Goal: Task Accomplishment & Management: Manage account settings

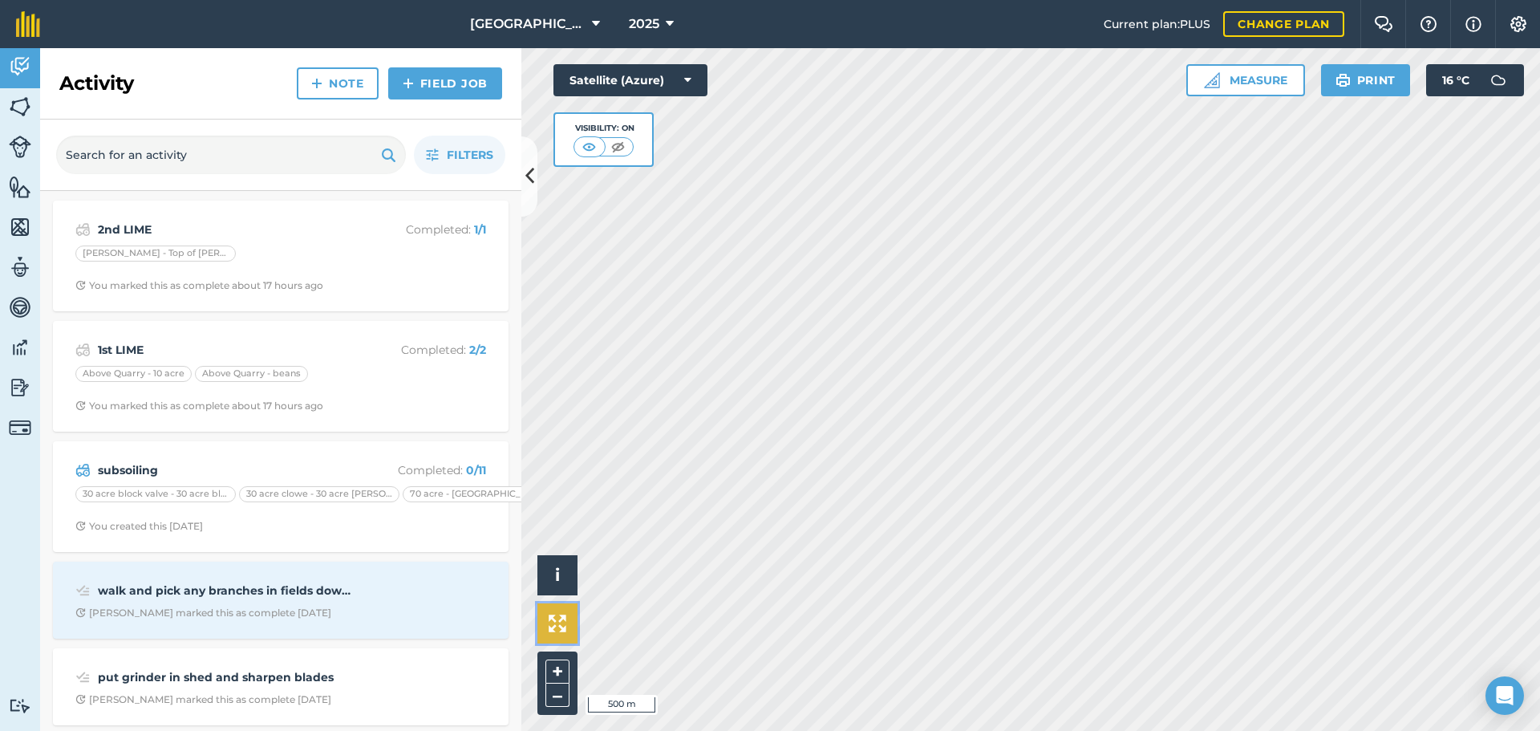
click at [553, 630] on img at bounding box center [558, 623] width 18 height 18
click at [668, 17] on icon at bounding box center [670, 23] width 8 height 19
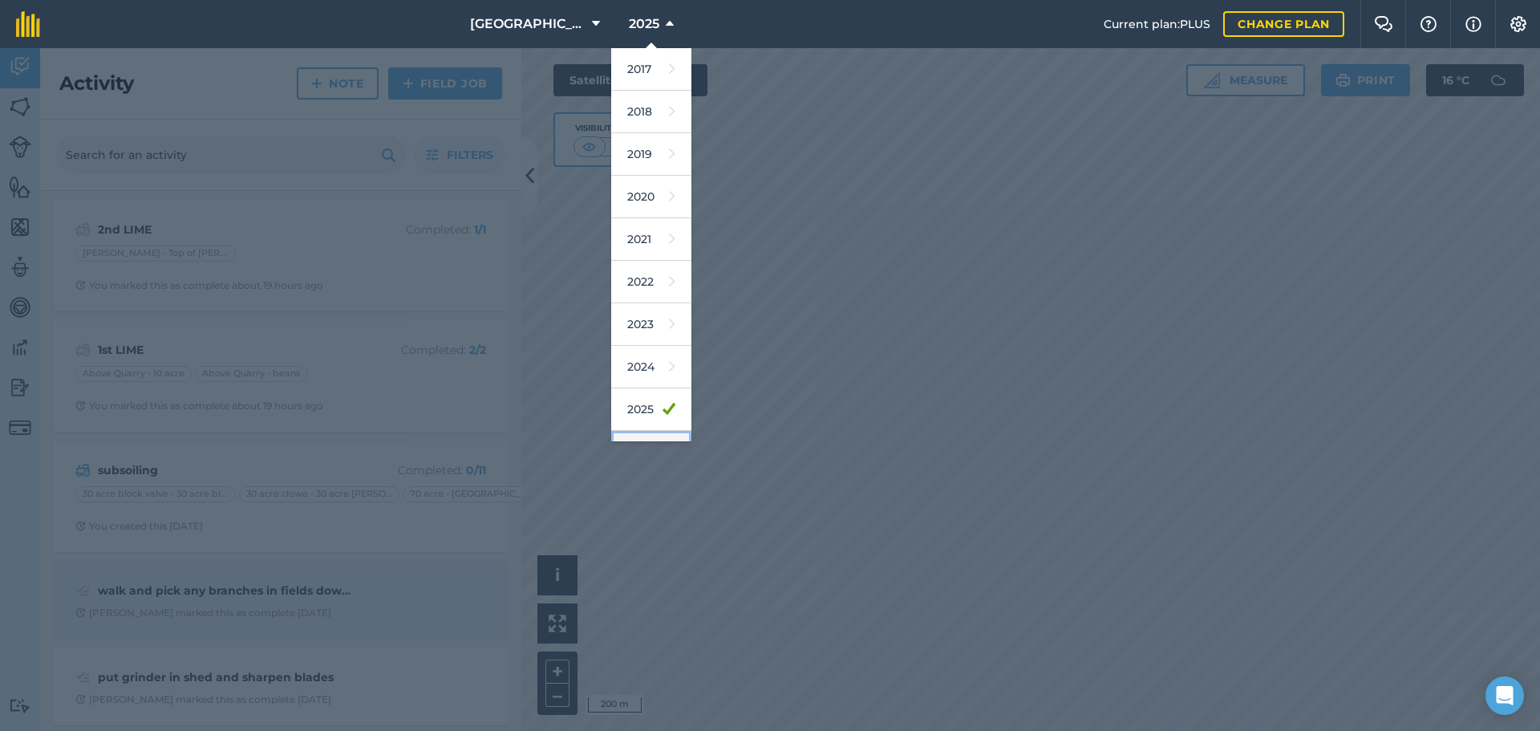
click at [646, 432] on link "2026" at bounding box center [651, 452] width 80 height 43
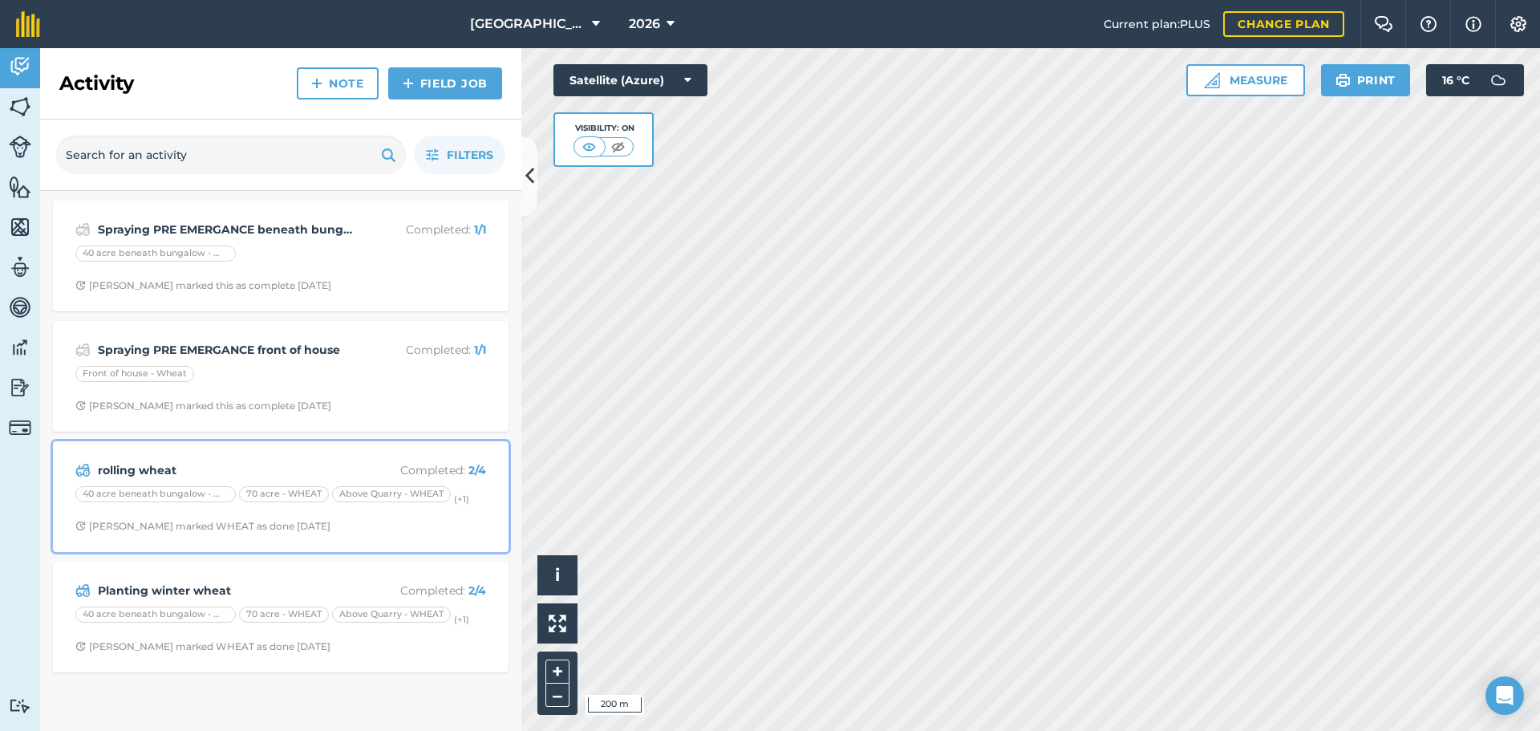
click at [408, 541] on div "rolling wheat Completed : 2 / 4 40 acre beneath bungalow - WHEAT 70 acre - WHEA…" at bounding box center [281, 496] width 436 height 91
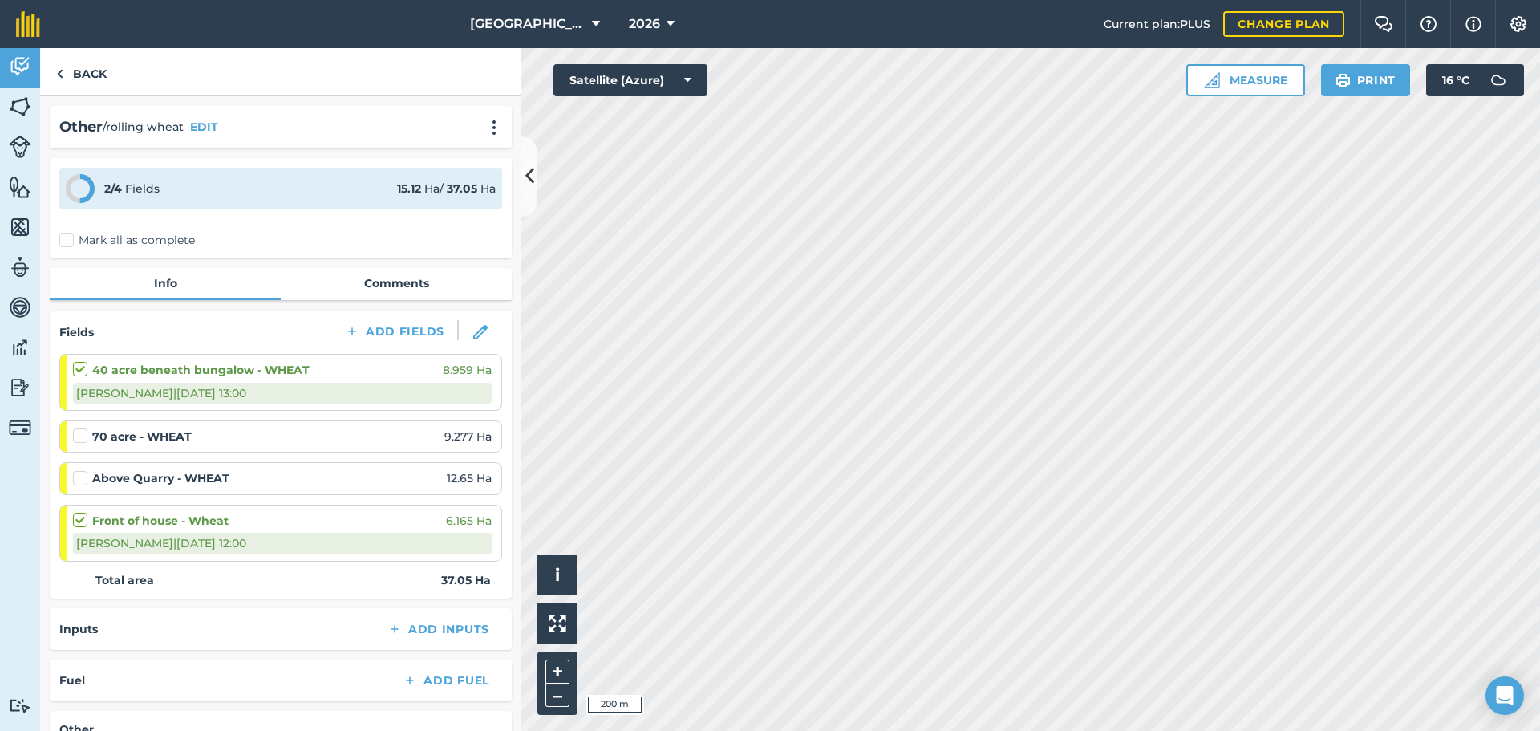
click at [79, 470] on label at bounding box center [82, 470] width 19 height 0
click at [79, 480] on input "checkbox" at bounding box center [78, 475] width 10 height 10
checkbox input "false"
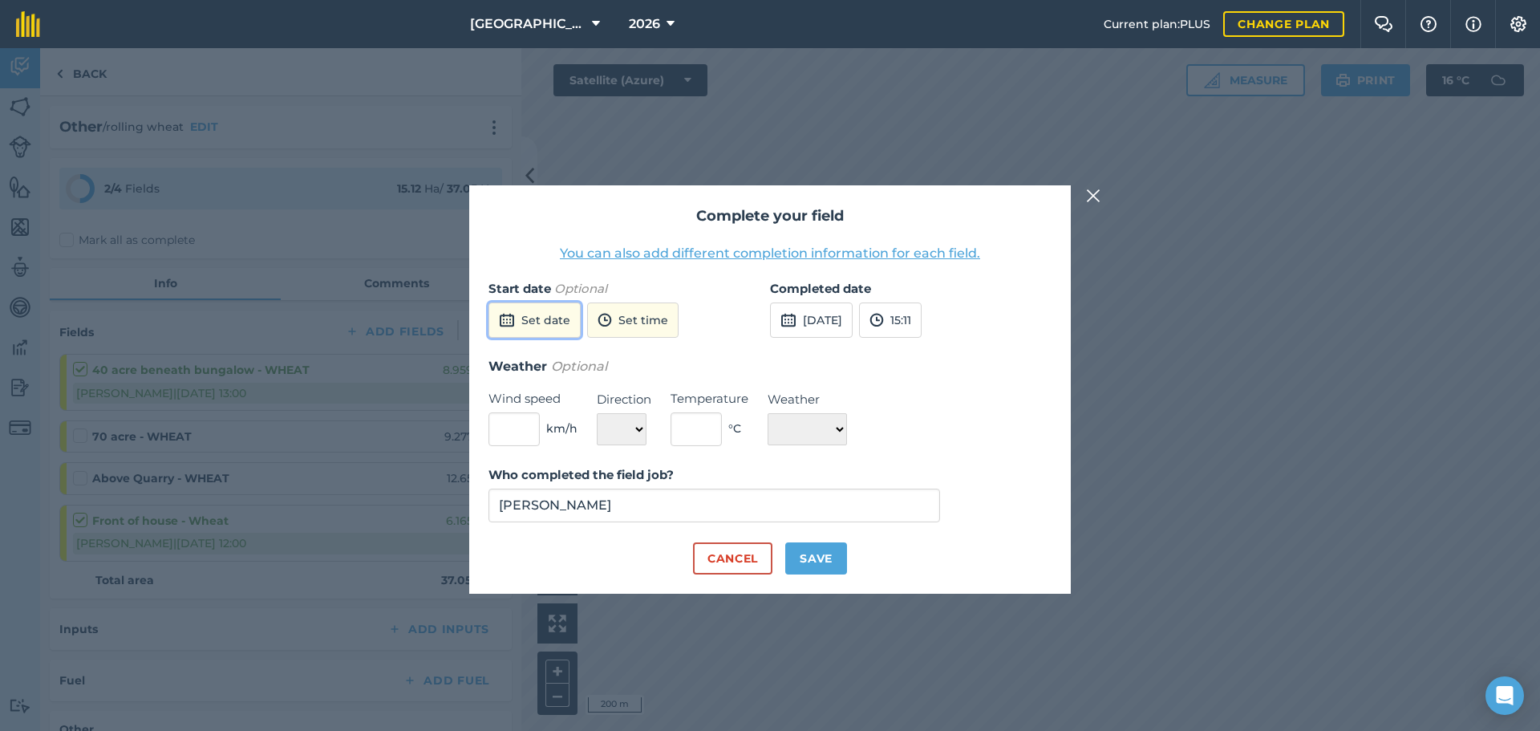
click at [542, 309] on button "Set date" at bounding box center [534, 319] width 92 height 35
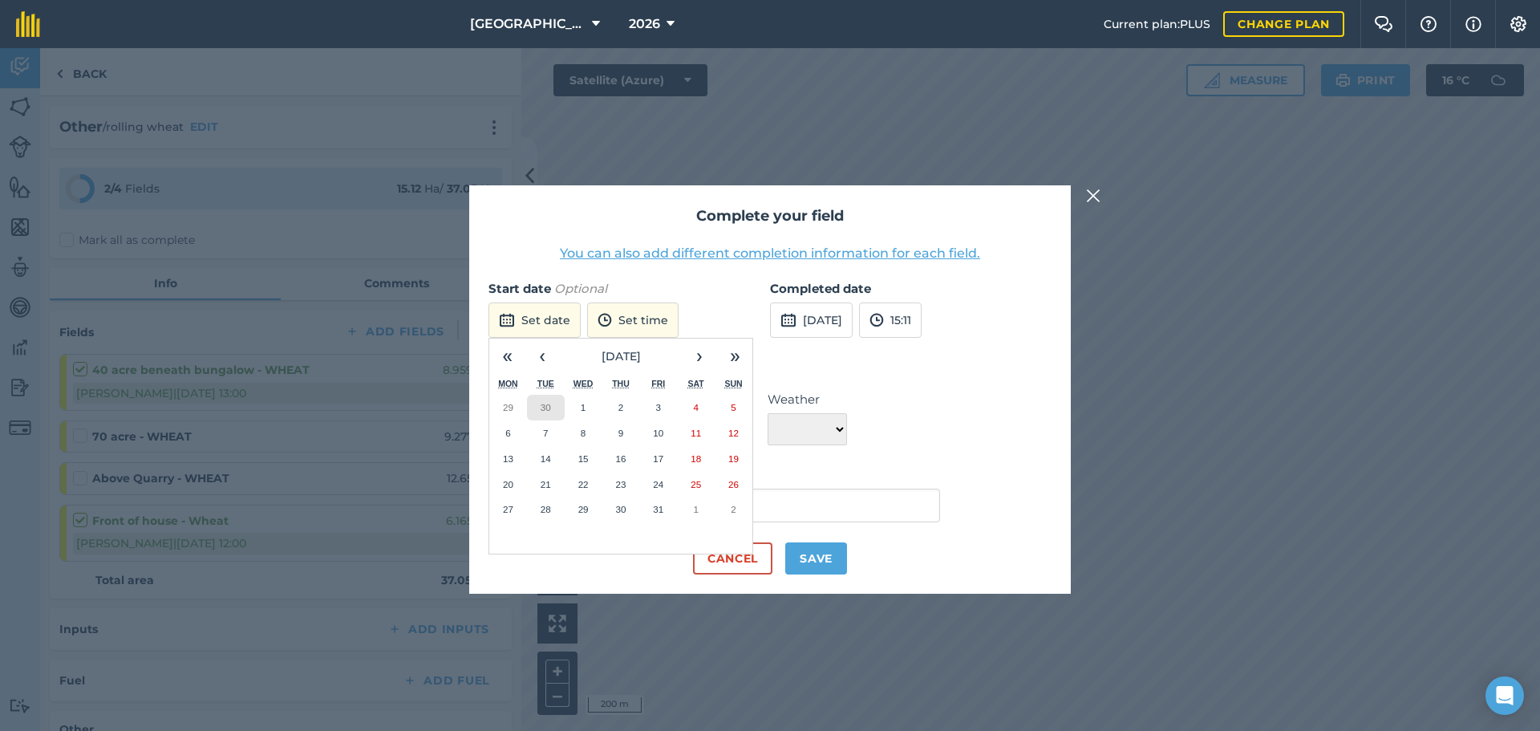
click at [539, 407] on button "30" at bounding box center [546, 408] width 38 height 26
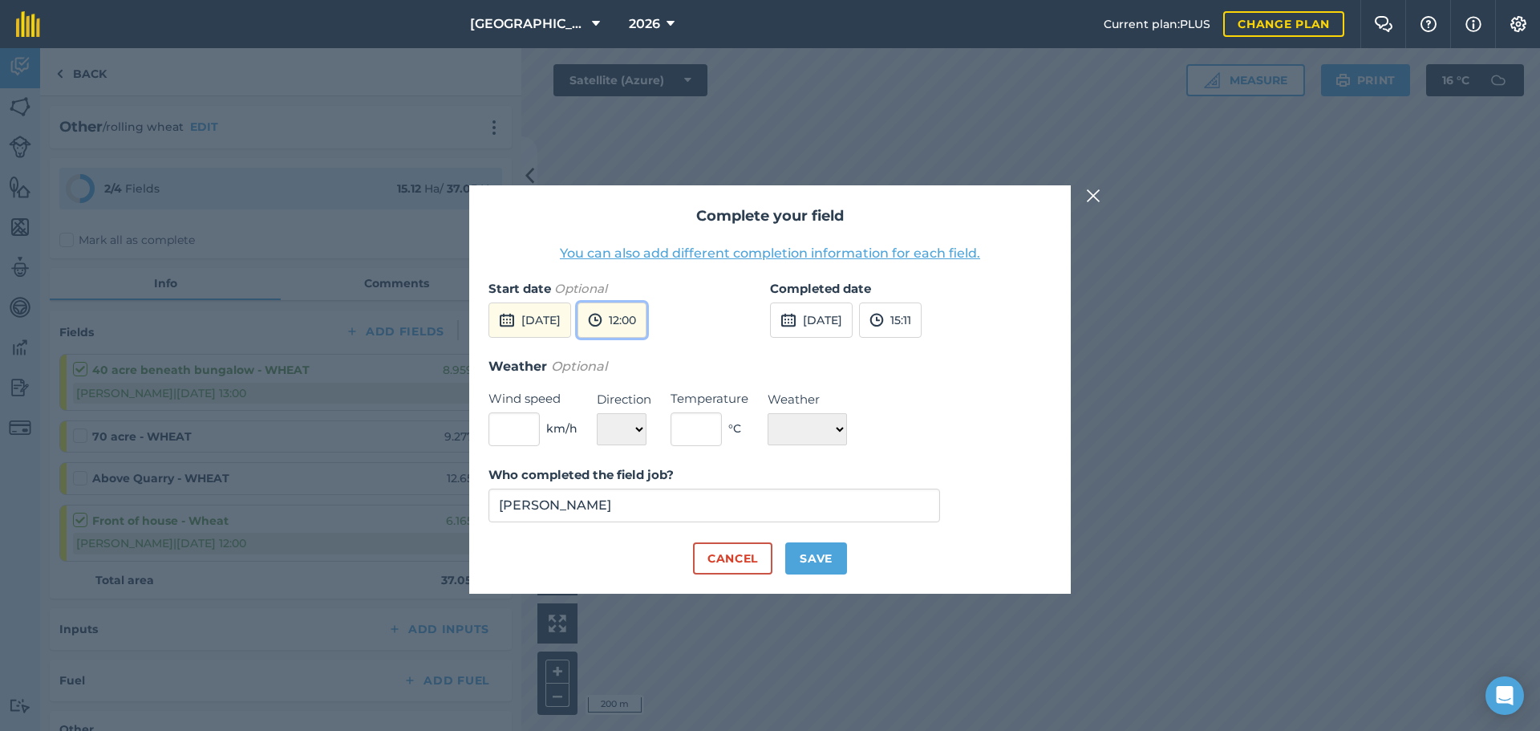
click at [602, 330] on img at bounding box center [595, 319] width 14 height 19
click at [650, 446] on button "15:00" at bounding box center [615, 438] width 75 height 26
click at [848, 334] on button "[DATE]" at bounding box center [811, 319] width 83 height 35
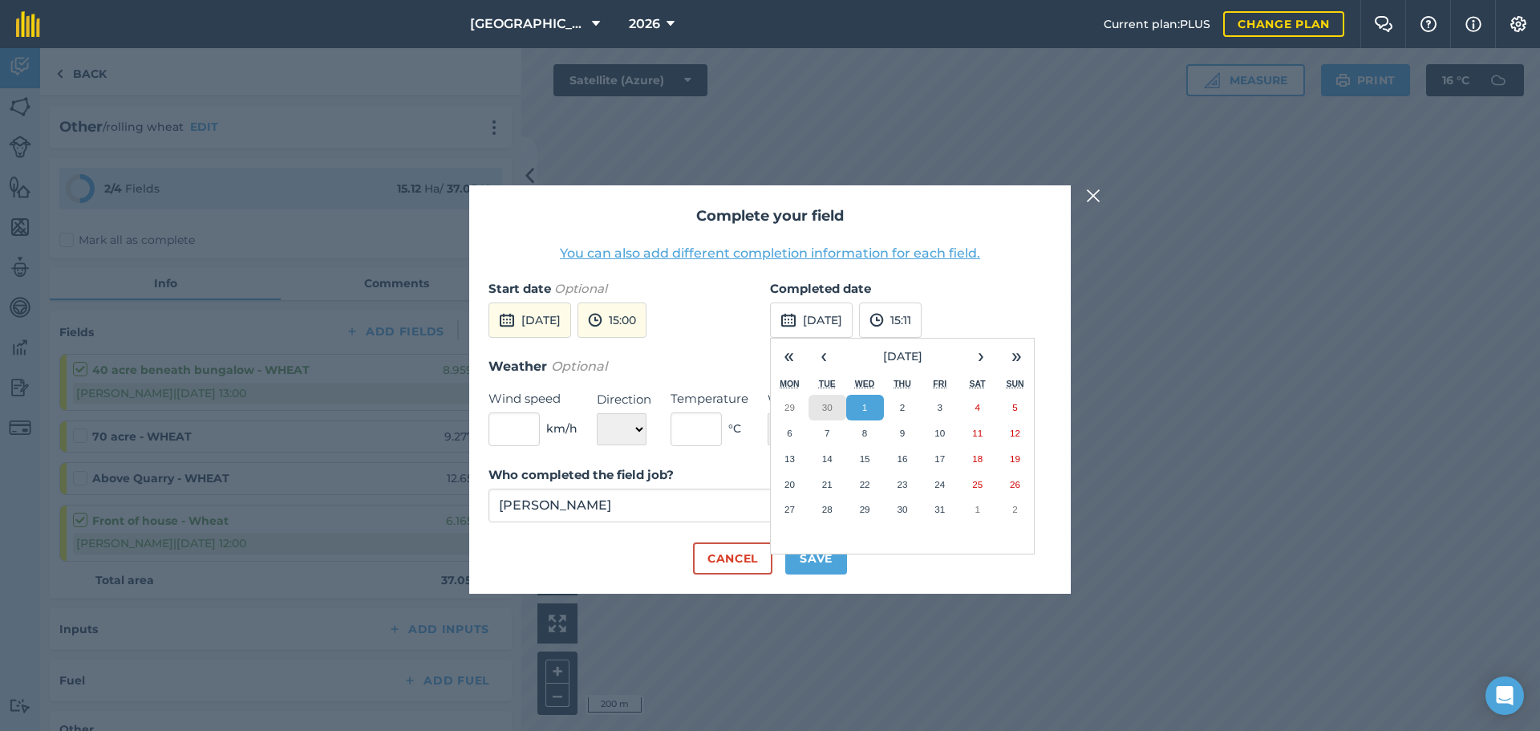
click at [826, 399] on button "30" at bounding box center [828, 408] width 38 height 26
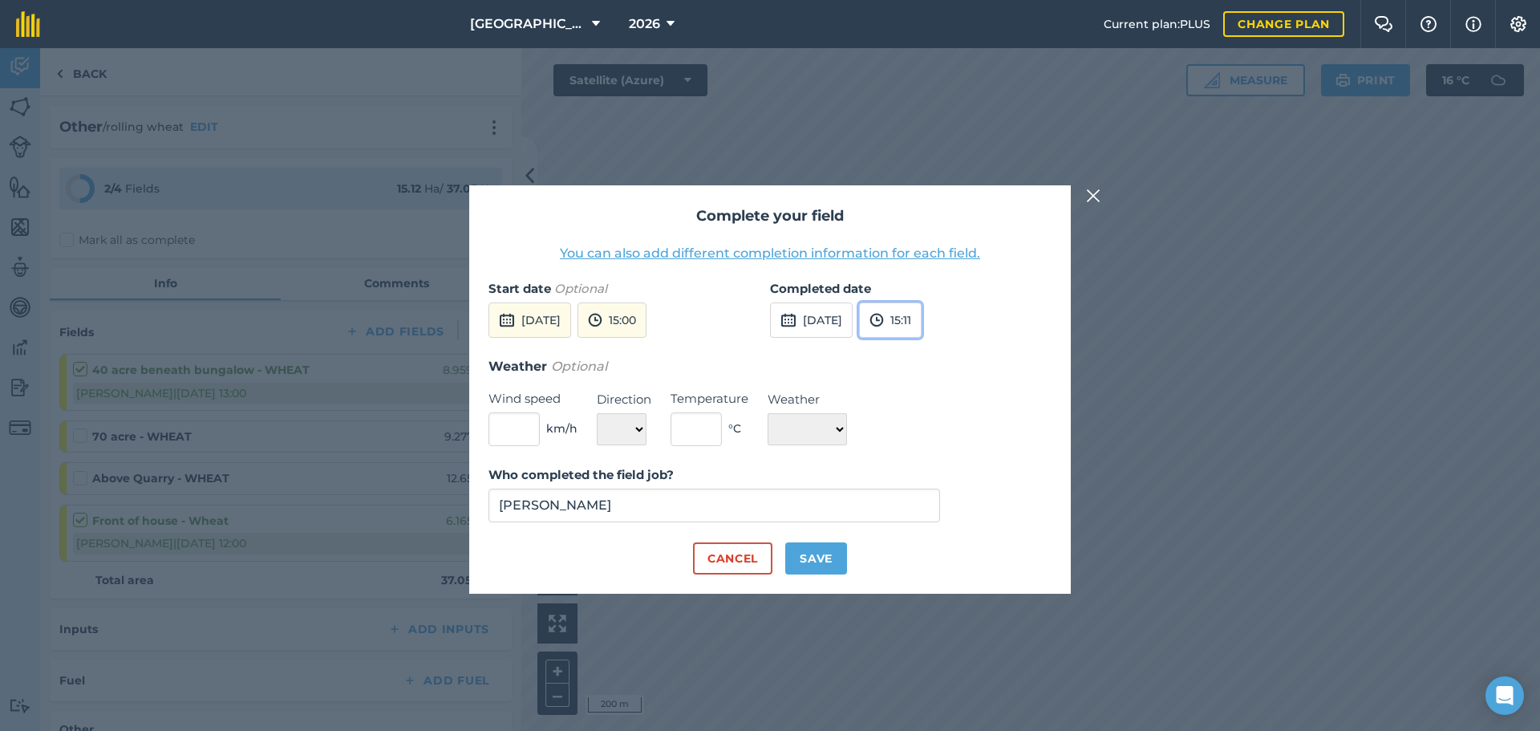
click at [884, 314] on img at bounding box center [876, 319] width 14 height 19
click at [935, 498] on button "17:00" at bounding box center [897, 505] width 75 height 26
click at [888, 509] on input "[PERSON_NAME]" at bounding box center [714, 505] width 452 height 34
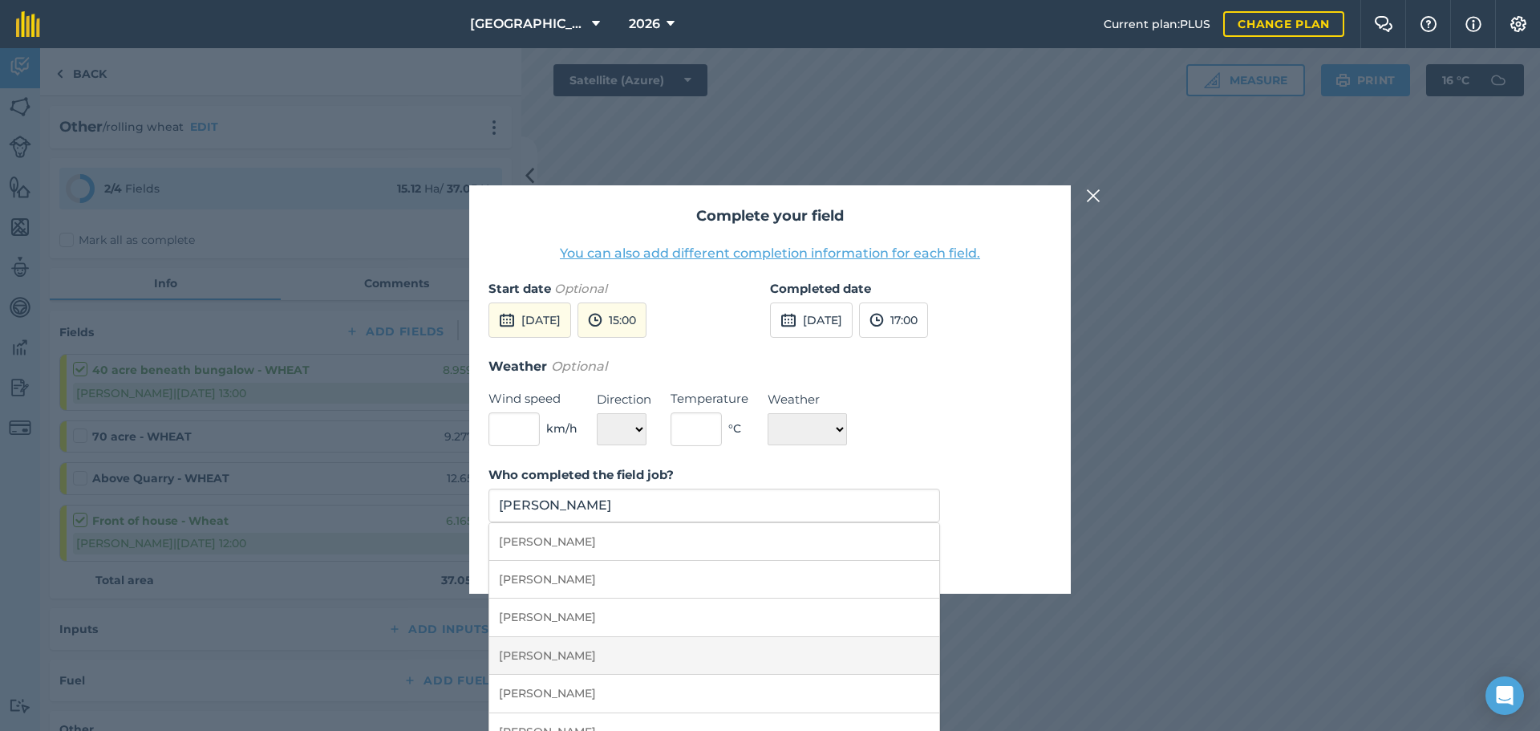
click at [825, 648] on li "[PERSON_NAME]" at bounding box center [714, 656] width 450 height 38
type input "[PERSON_NAME]"
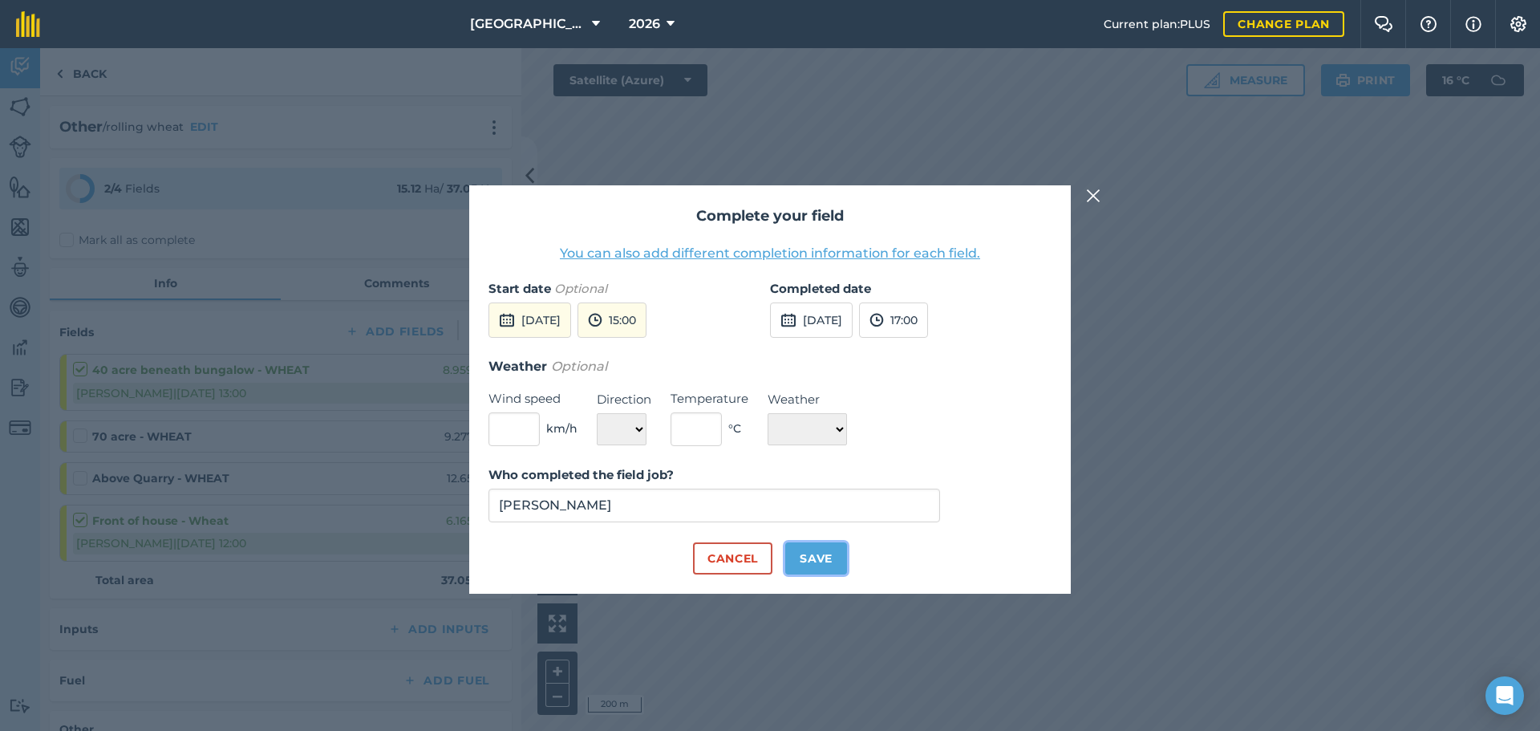
click at [825, 567] on button "Save" at bounding box center [816, 558] width 62 height 32
checkbox input "true"
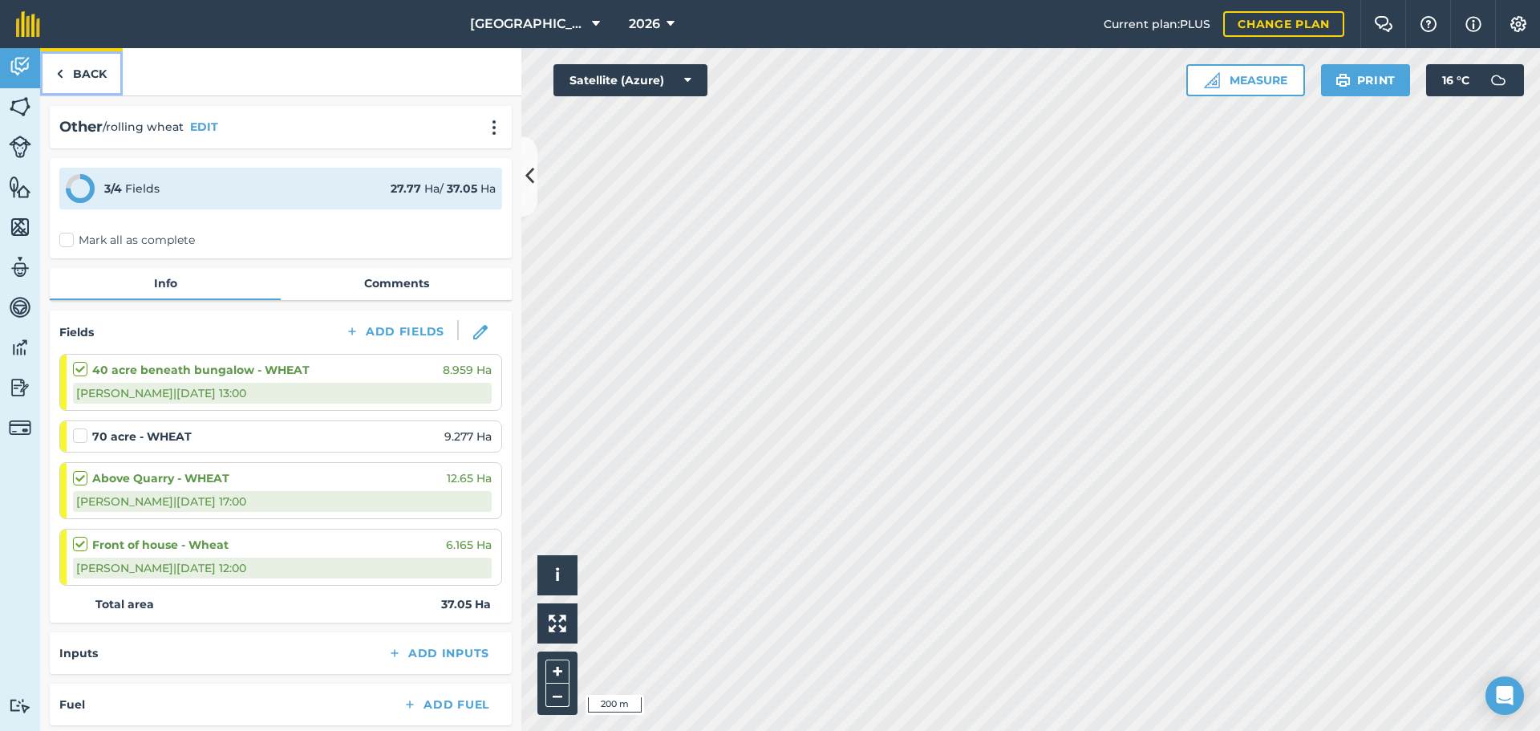
click at [87, 82] on link "Back" at bounding box center [81, 71] width 83 height 47
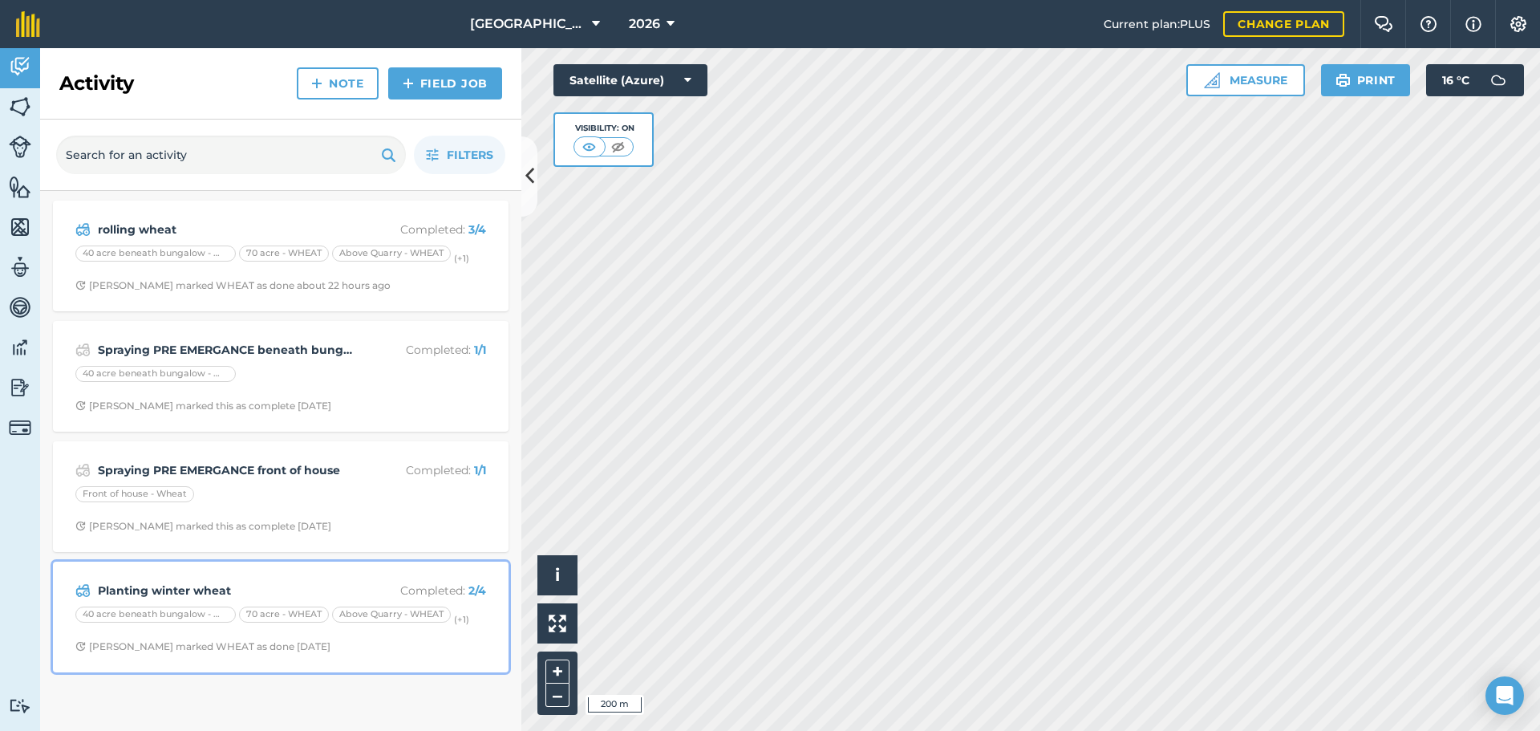
click at [238, 606] on div "40 acre beneath bungalow - WHEAT 70 acre - WHEAT Above Quarry - WHEAT (+ 1 )" at bounding box center [280, 616] width 411 height 21
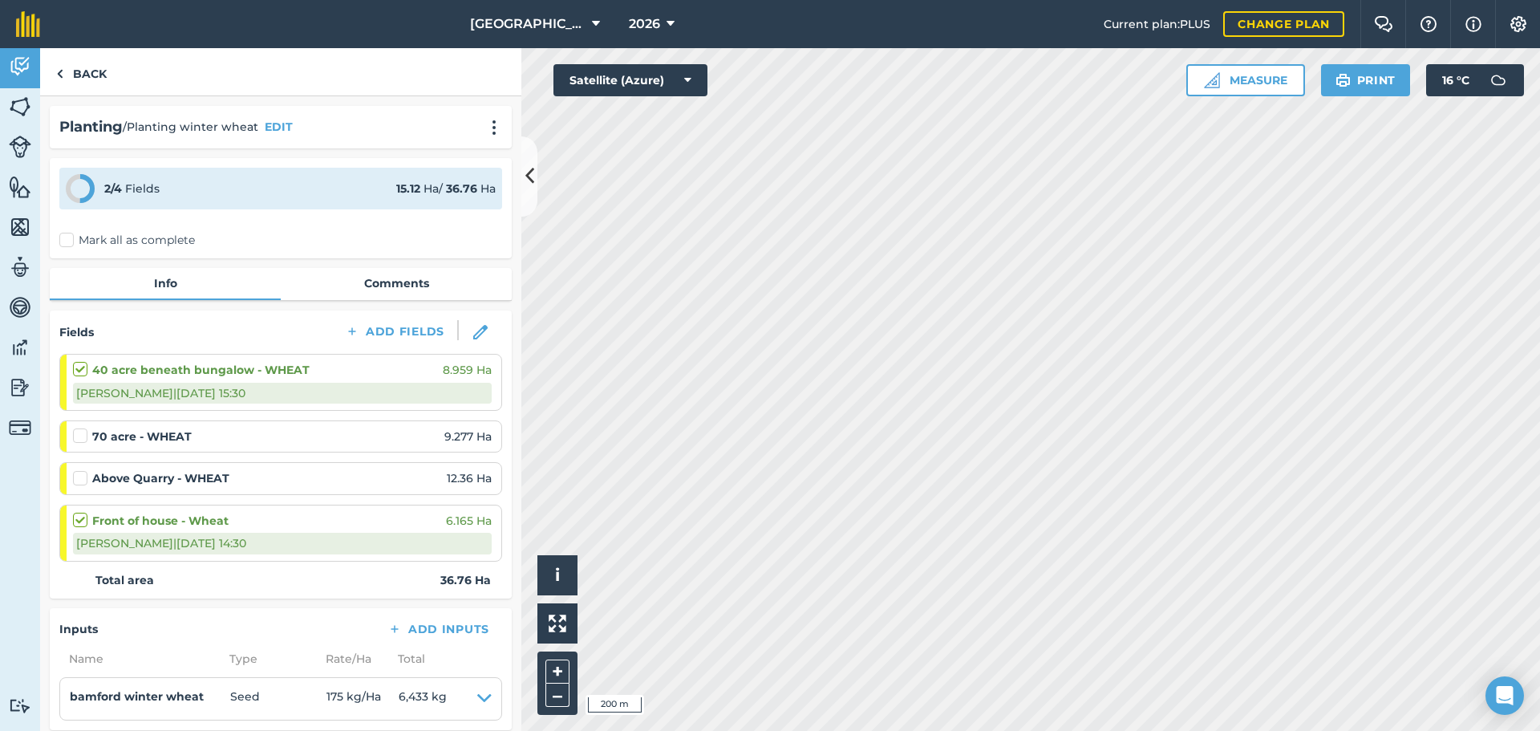
click at [82, 470] on label at bounding box center [82, 470] width 19 height 0
click at [82, 480] on input "checkbox" at bounding box center [78, 475] width 10 height 10
checkbox input "false"
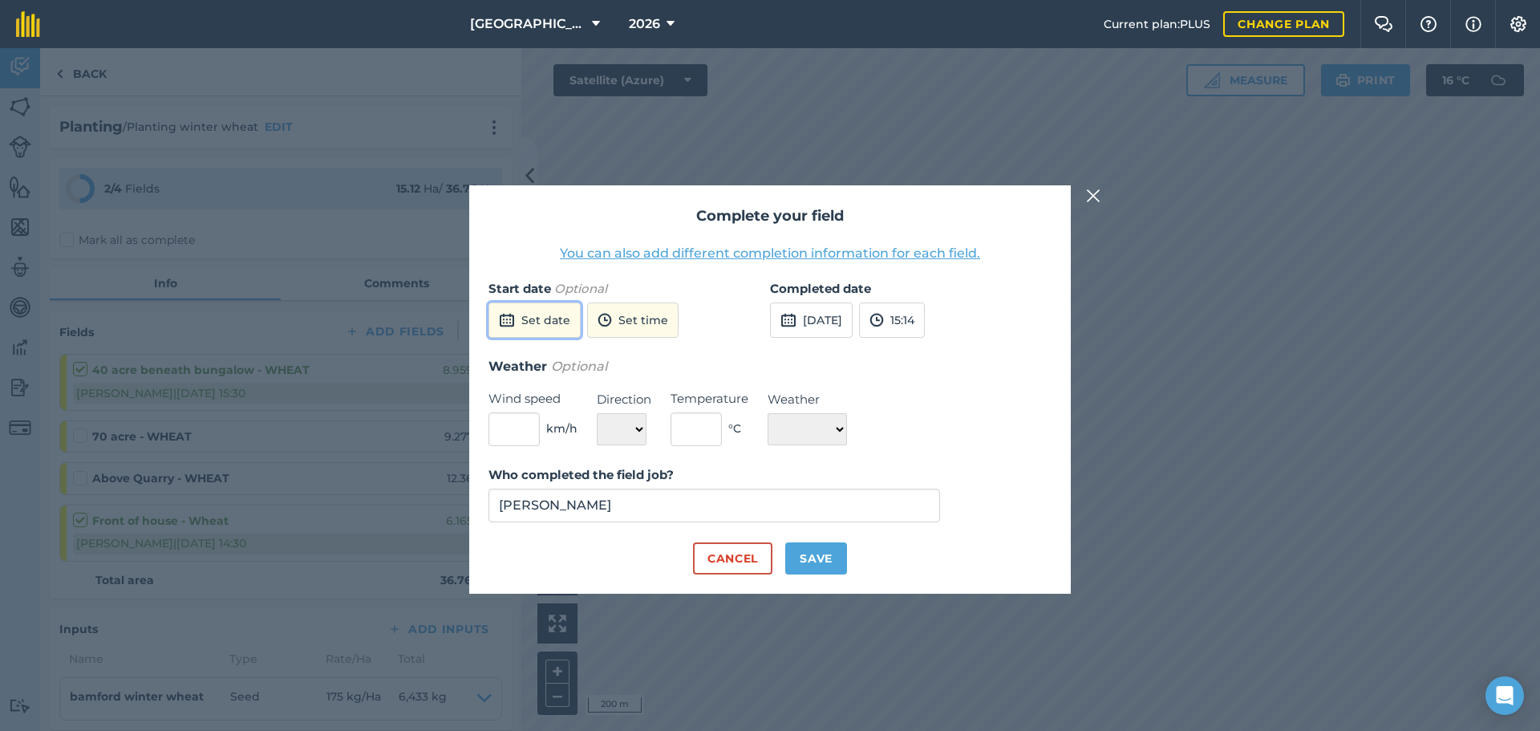
click at [529, 326] on button "Set date" at bounding box center [534, 319] width 92 height 35
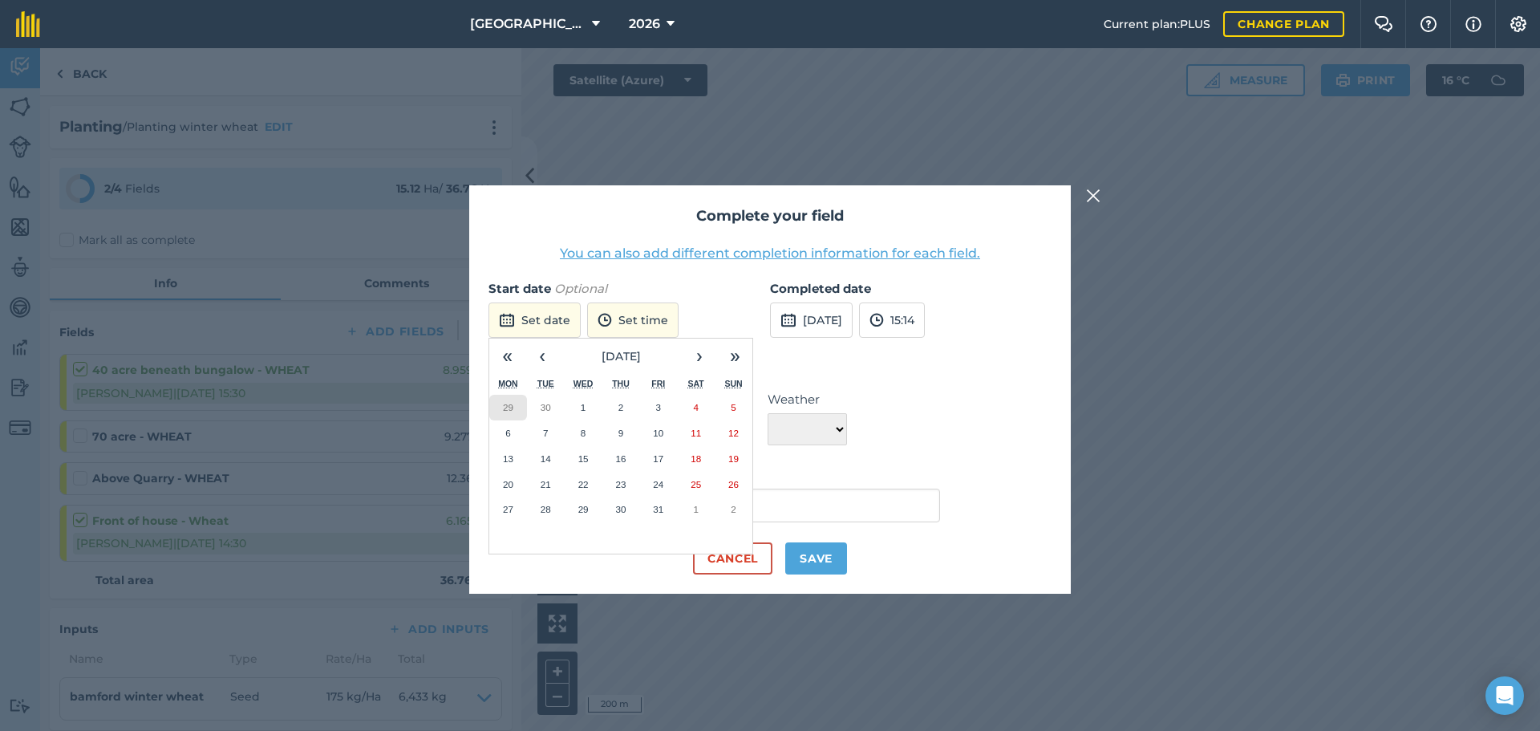
click at [505, 407] on abbr "29" at bounding box center [508, 407] width 10 height 10
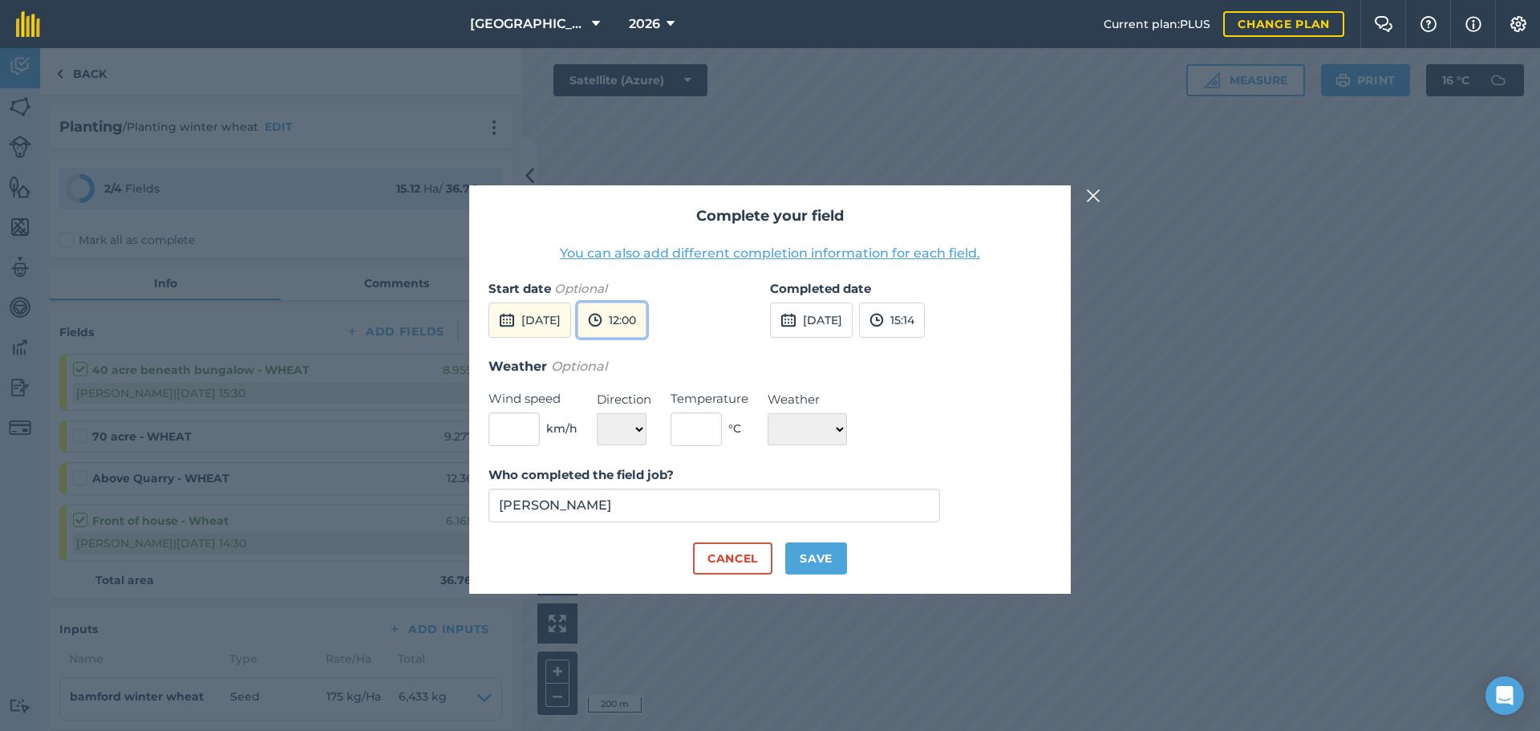
click at [602, 327] on img at bounding box center [595, 319] width 14 height 19
click at [642, 363] on button "10:00" at bounding box center [615, 358] width 75 height 26
click at [838, 320] on button "[DATE]" at bounding box center [811, 319] width 83 height 35
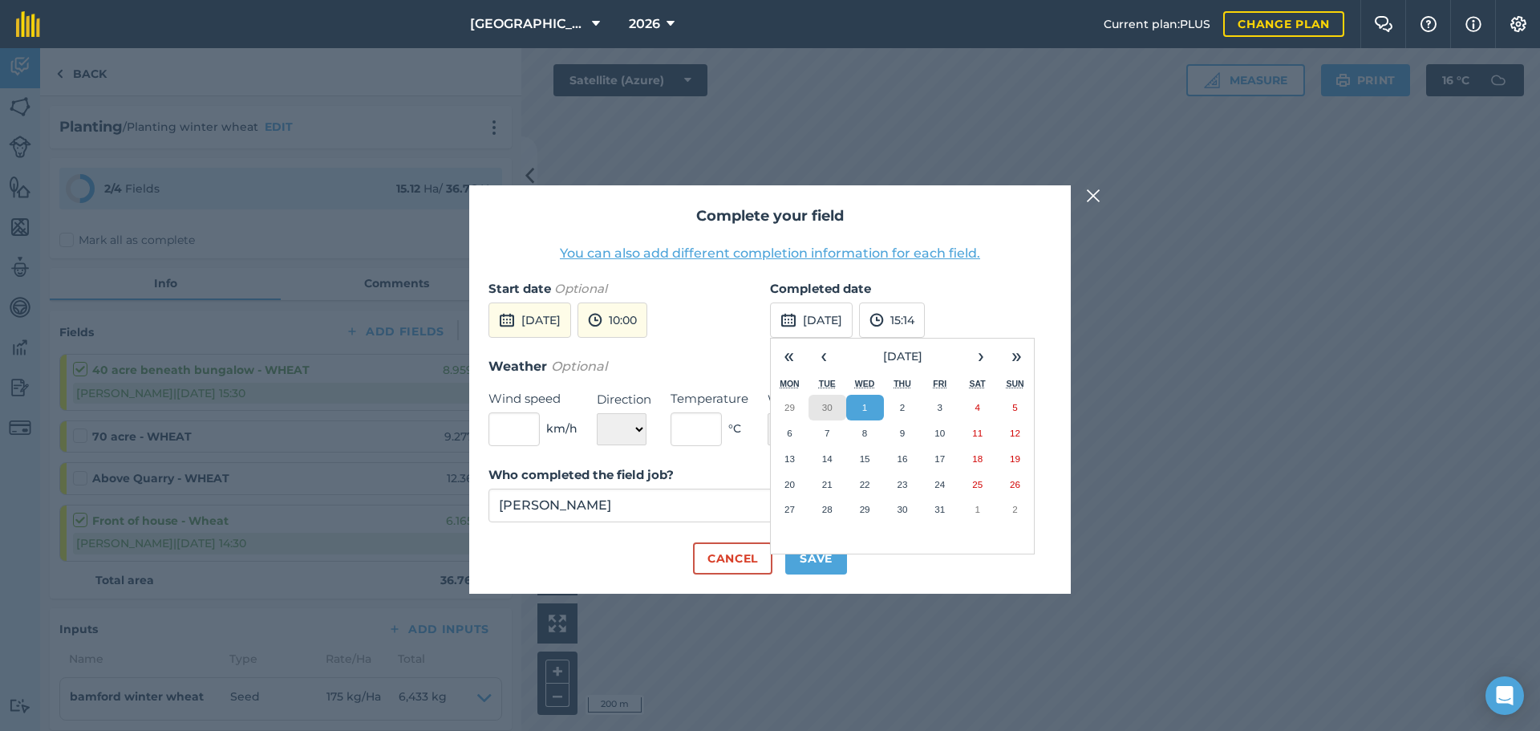
click at [821, 408] on button "30" at bounding box center [828, 408] width 38 height 26
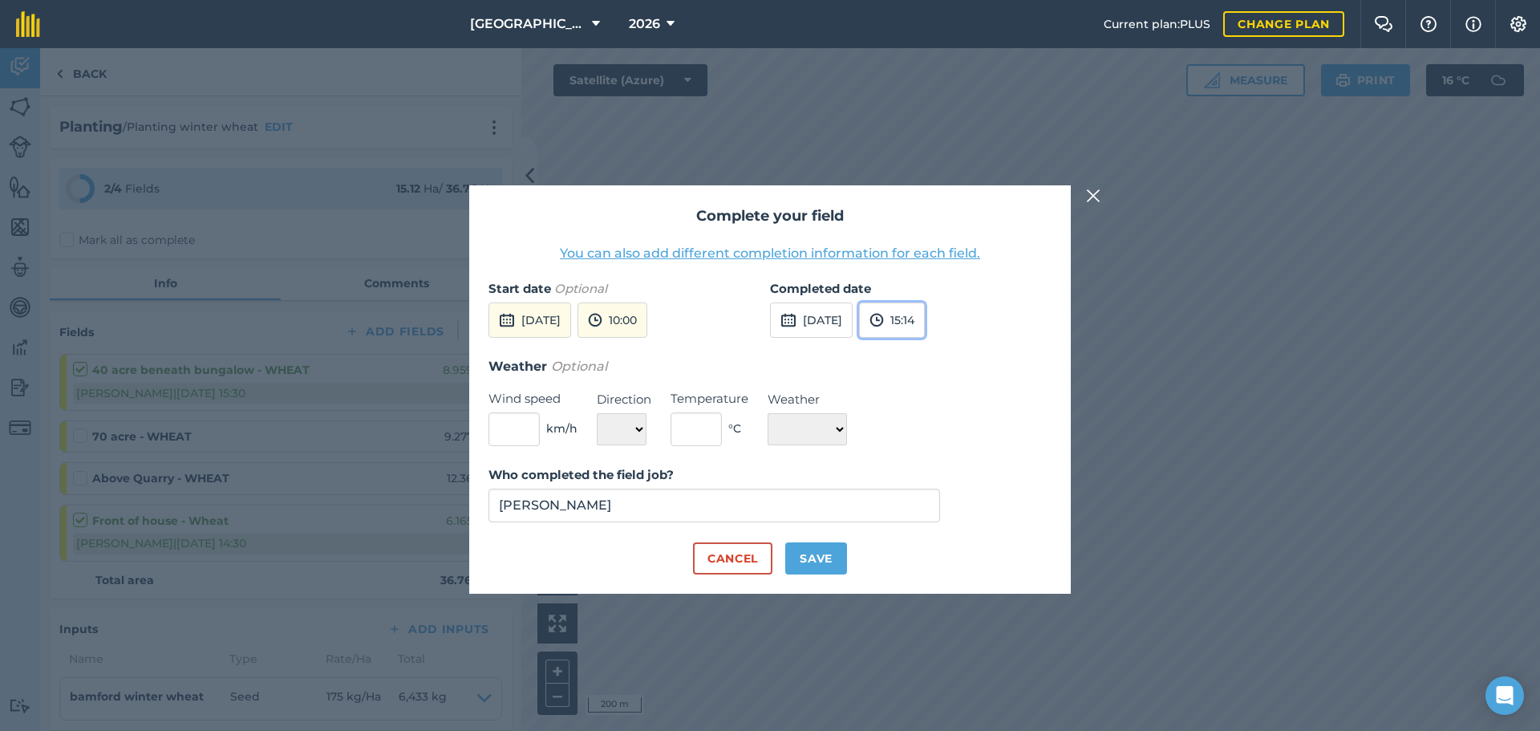
click at [925, 325] on button "15:14" at bounding box center [892, 319] width 66 height 35
click at [935, 403] on button "15:00" at bounding box center [897, 403] width 75 height 26
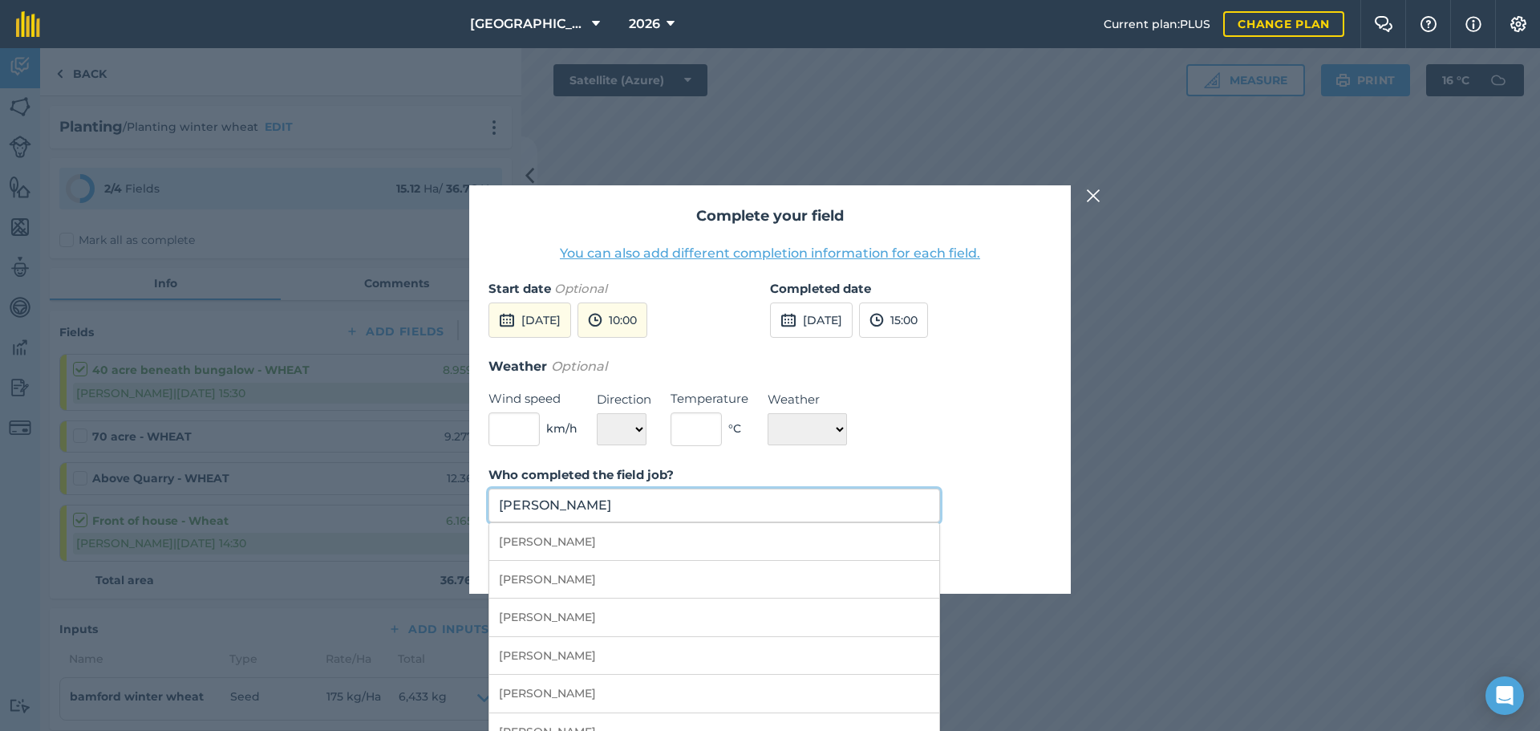
click at [842, 493] on input "[PERSON_NAME]" at bounding box center [714, 505] width 452 height 34
click at [715, 715] on li "[PERSON_NAME]" at bounding box center [714, 732] width 450 height 38
type input "[PERSON_NAME]"
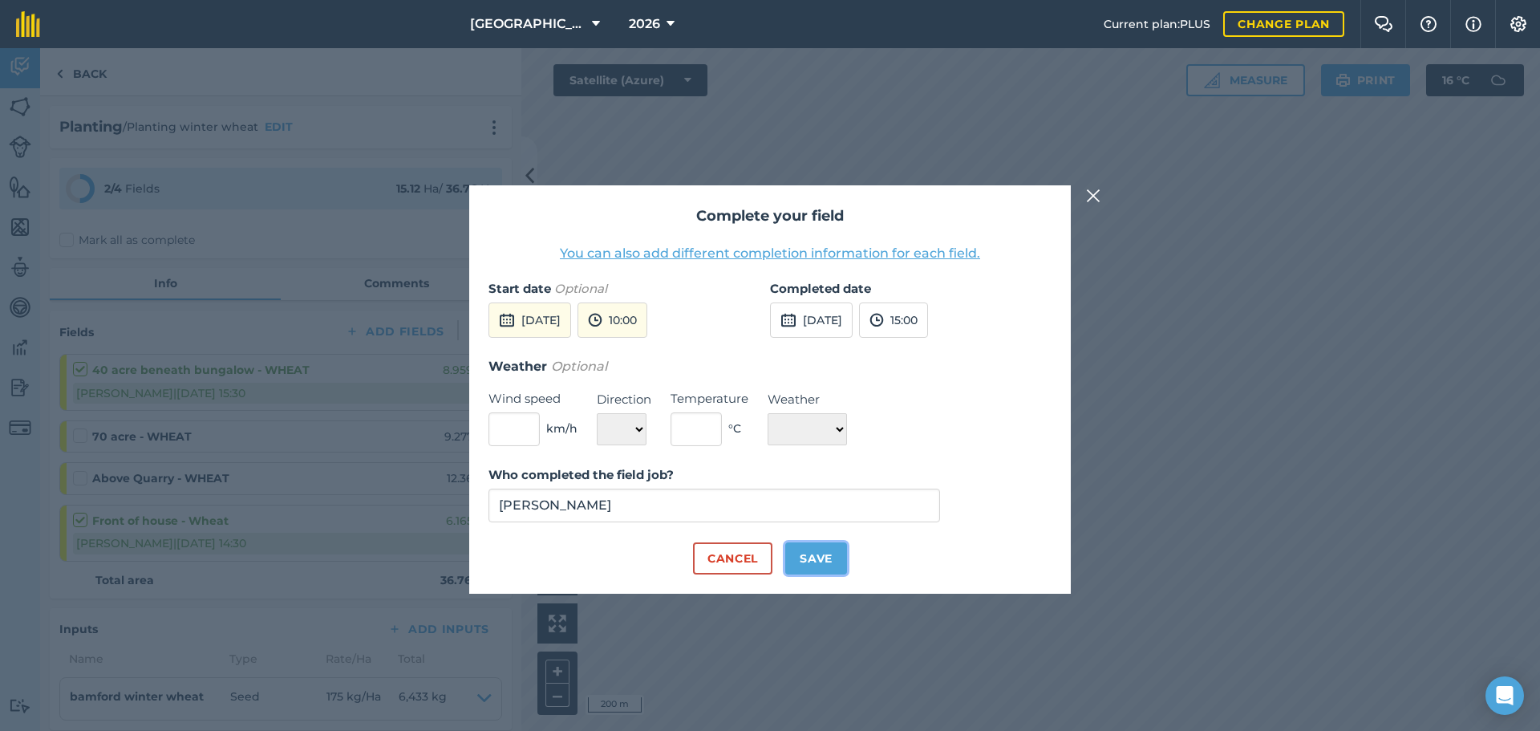
click at [795, 561] on button "Save" at bounding box center [816, 558] width 62 height 32
checkbox input "true"
